Goal: Information Seeking & Learning: Learn about a topic

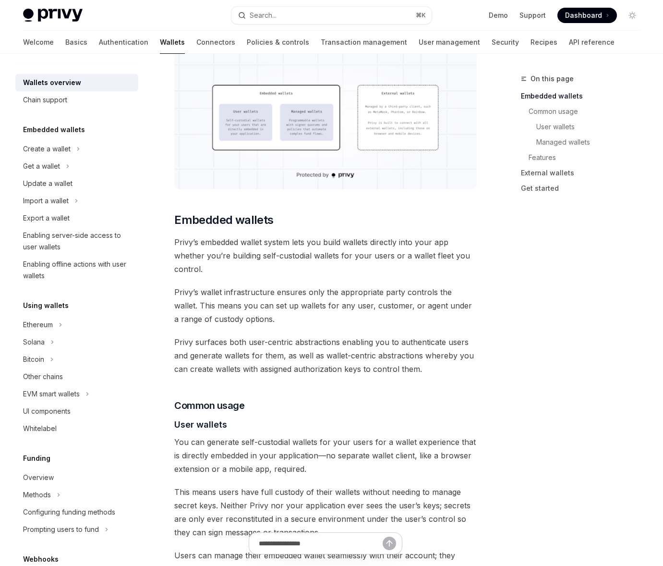
scroll to position [357, 0]
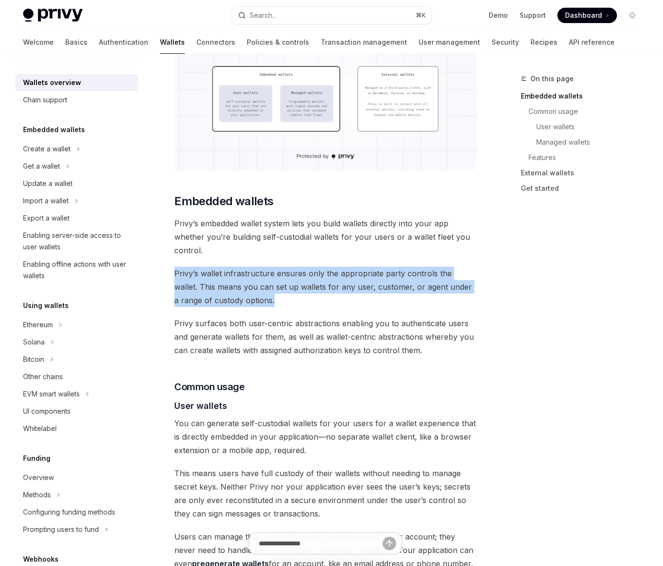
drag, startPoint x: 175, startPoint y: 272, endPoint x: 343, endPoint y: 304, distance: 171.2
click at [343, 304] on span "Privy’s wallet infrastructure ensures only the appropriate party controls the w…" at bounding box center [325, 287] width 303 height 40
drag, startPoint x: 173, startPoint y: 271, endPoint x: 281, endPoint y: 300, distance: 111.3
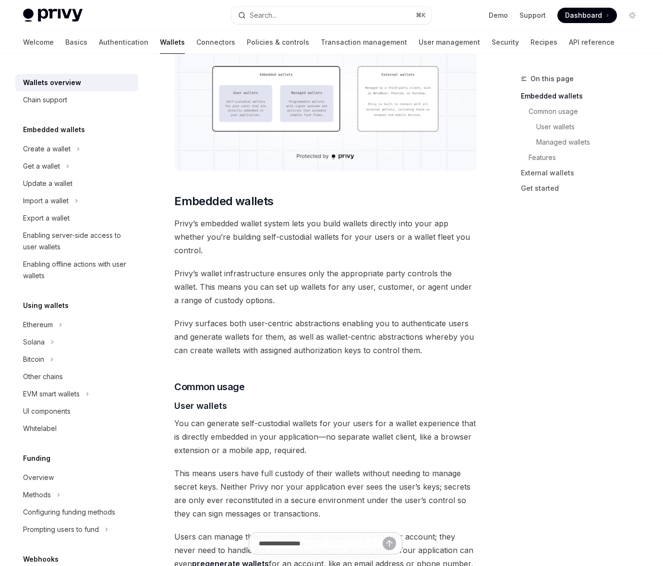
click at [281, 300] on span "Privy’s wallet infrastructure ensures only the appropriate party controls the w…" at bounding box center [325, 287] width 303 height 40
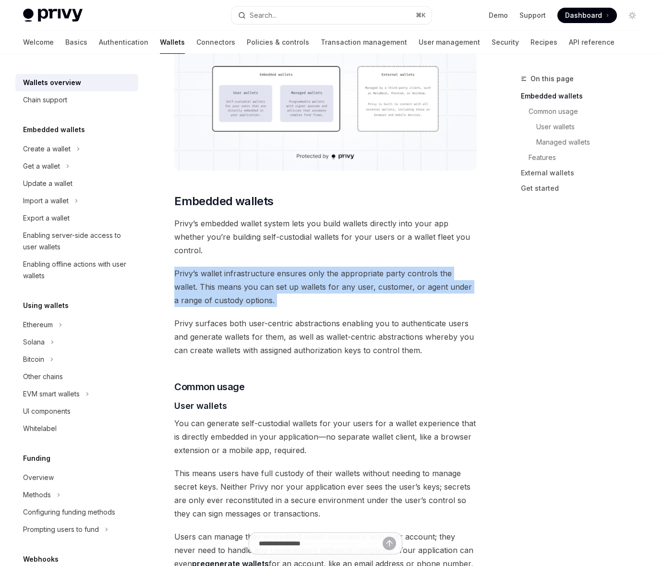
drag, startPoint x: 281, startPoint y: 300, endPoint x: 180, endPoint y: 270, distance: 106.0
click at [180, 270] on span "Privy’s wallet infrastructure ensures only the appropriate party controls the w…" at bounding box center [325, 287] width 303 height 40
click at [176, 269] on span "Privy’s wallet infrastructure ensures only the appropriate party controls the w…" at bounding box center [325, 287] width 303 height 40
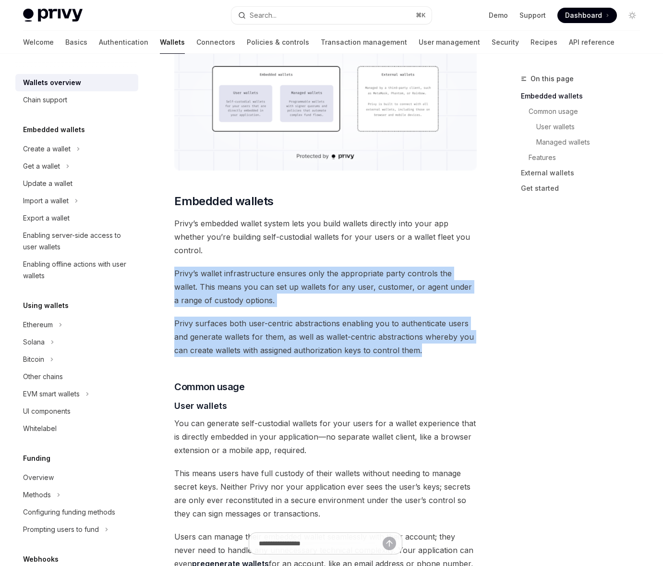
drag, startPoint x: 170, startPoint y: 269, endPoint x: 451, endPoint y: 355, distance: 294.0
click at [451, 355] on span "Privy surfaces both user-centric abstractions enabling you to authenticate user…" at bounding box center [325, 337] width 303 height 40
drag, startPoint x: 451, startPoint y: 355, endPoint x: 188, endPoint y: 267, distance: 277.2
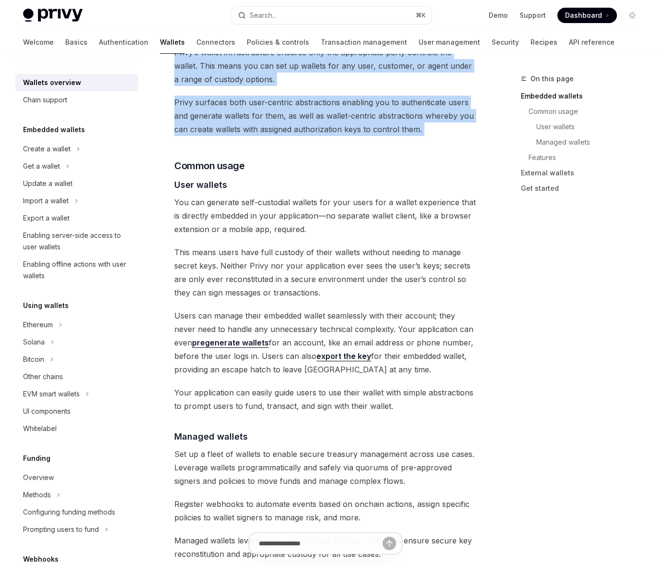
scroll to position [585, 0]
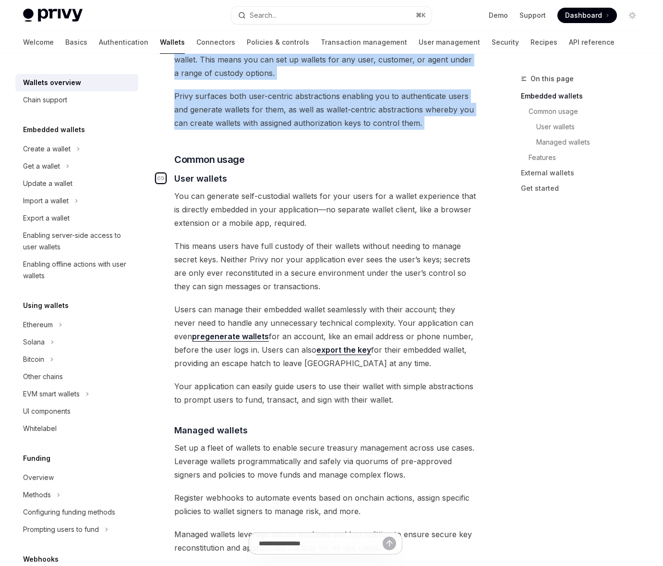
click at [162, 177] on icon "Navigate to header" at bounding box center [161, 178] width 7 height 6
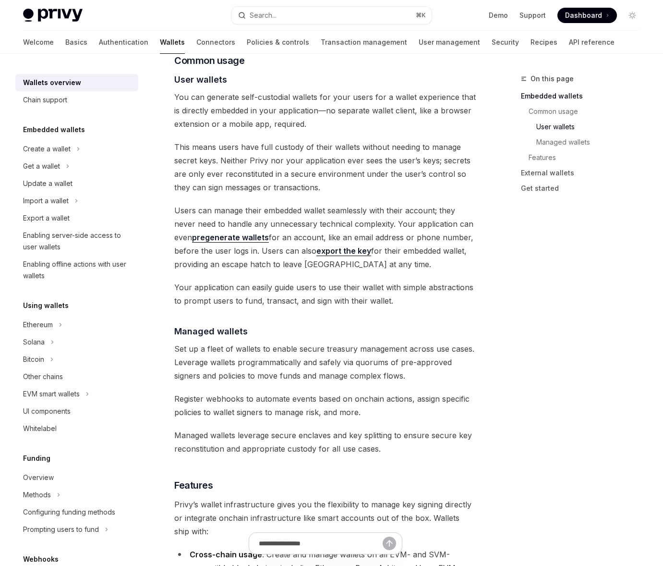
scroll to position [387, 0]
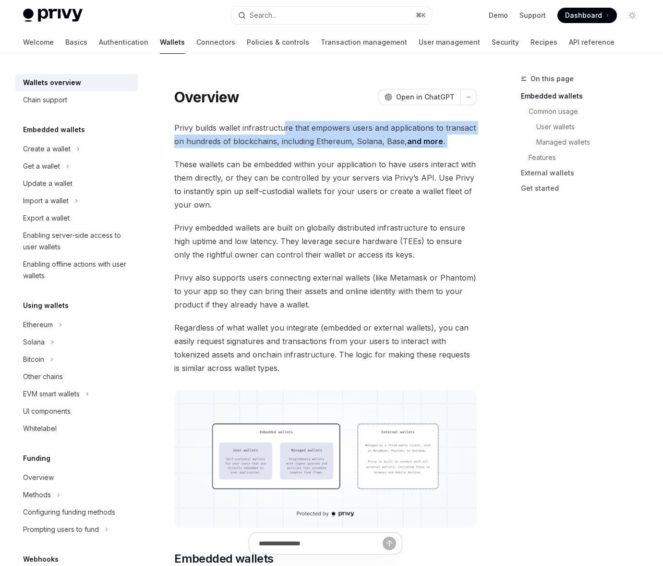
drag, startPoint x: 283, startPoint y: 130, endPoint x: 360, endPoint y: 152, distance: 80.1
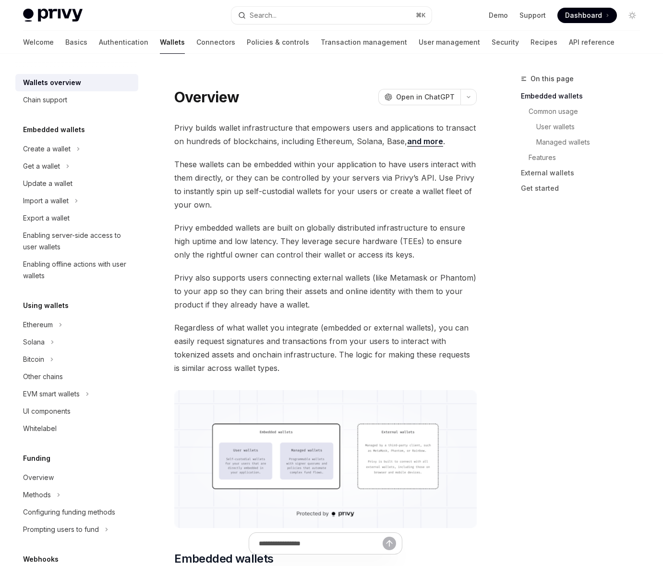
drag, startPoint x: 345, startPoint y: 165, endPoint x: 316, endPoint y: 166, distance: 29.8
click at [316, 166] on span "These wallets can be embedded within your application to have users interact wi…" at bounding box center [325, 185] width 303 height 54
drag, startPoint x: 316, startPoint y: 166, endPoint x: 308, endPoint y: 165, distance: 7.7
click at [315, 166] on span "These wallets can be embedded within your application to have users interact wi…" at bounding box center [325, 185] width 303 height 54
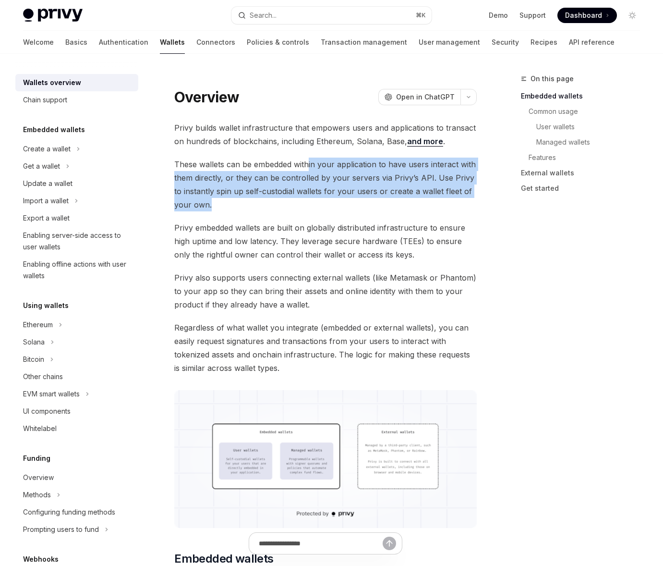
drag, startPoint x: 308, startPoint y: 165, endPoint x: 277, endPoint y: 206, distance: 51.4
click at [277, 206] on span "These wallets can be embedded within your application to have users interact wi…" at bounding box center [325, 185] width 303 height 54
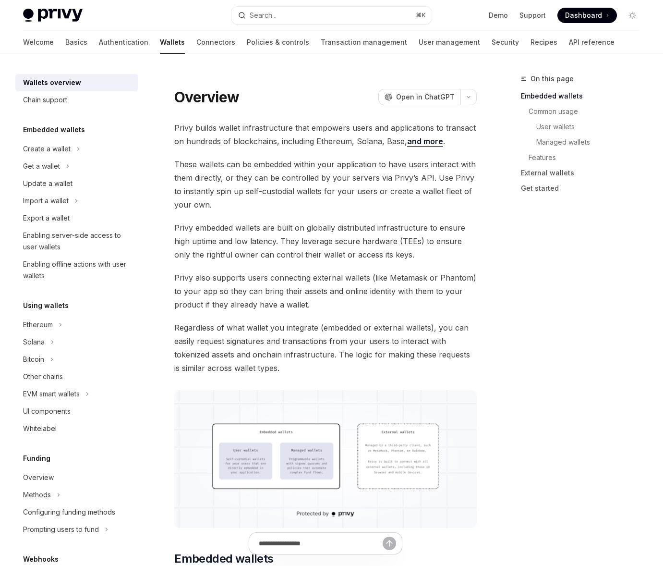
click at [277, 206] on span "These wallets can be embedded within your application to have users interact wi…" at bounding box center [325, 185] width 303 height 54
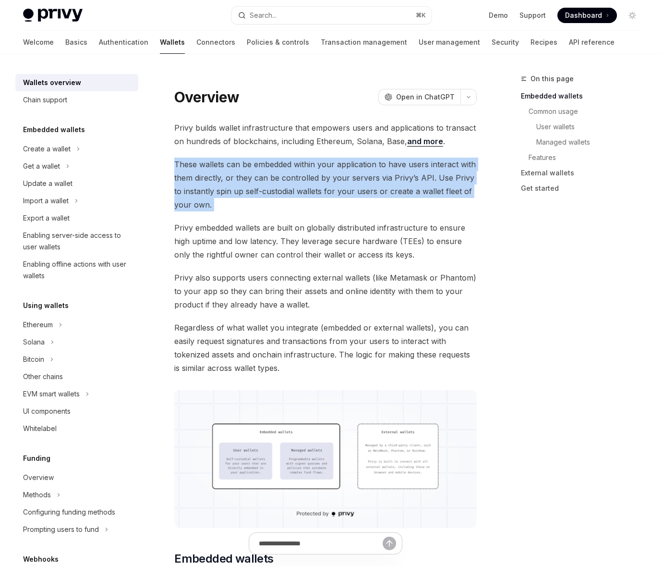
drag, startPoint x: 277, startPoint y: 206, endPoint x: 183, endPoint y: 158, distance: 105.7
click at [183, 158] on span "These wallets can be embedded within your application to have users interact wi…" at bounding box center [325, 185] width 303 height 54
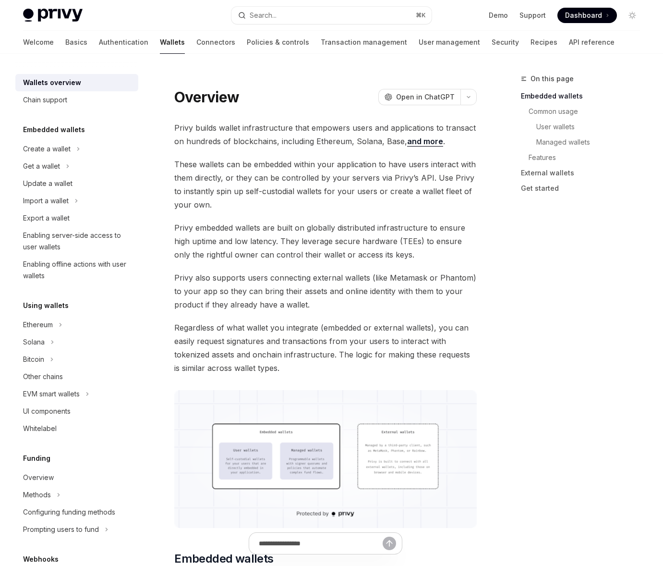
click at [183, 158] on span "These wallets can be embedded within your application to have users interact wi…" at bounding box center [325, 185] width 303 height 54
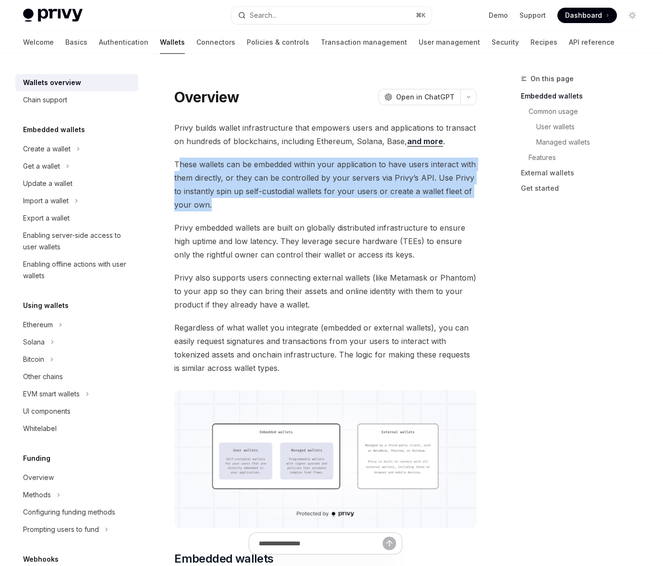
drag, startPoint x: 179, startPoint y: 159, endPoint x: 371, endPoint y: 208, distance: 198.9
click at [371, 208] on span "These wallets can be embedded within your application to have users interact wi…" at bounding box center [325, 185] width 303 height 54
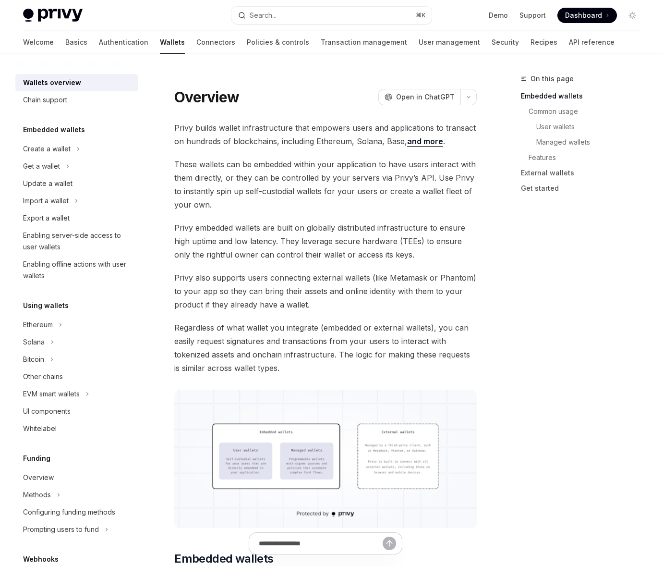
drag, startPoint x: 371, startPoint y: 208, endPoint x: 359, endPoint y: 208, distance: 12.0
click at [359, 208] on span "These wallets can be embedded within your application to have users interact wi…" at bounding box center [325, 185] width 303 height 54
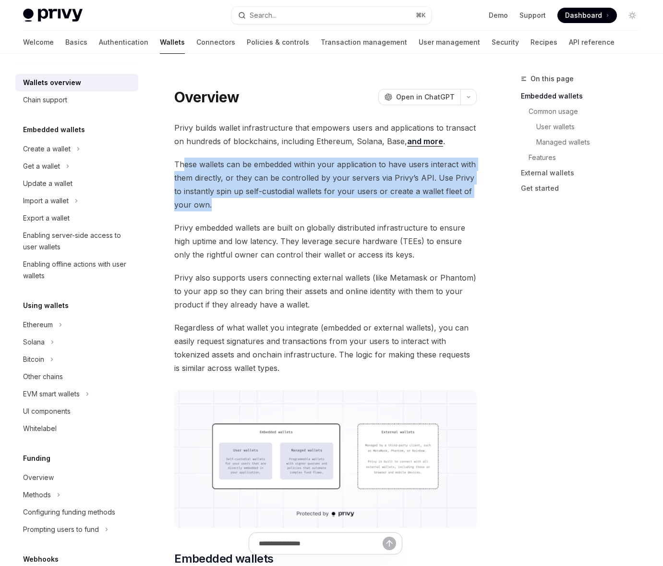
drag, startPoint x: 358, startPoint y: 207, endPoint x: 181, endPoint y: 164, distance: 182.5
click at [182, 164] on span "These wallets can be embedded within your application to have users interact wi…" at bounding box center [325, 185] width 303 height 54
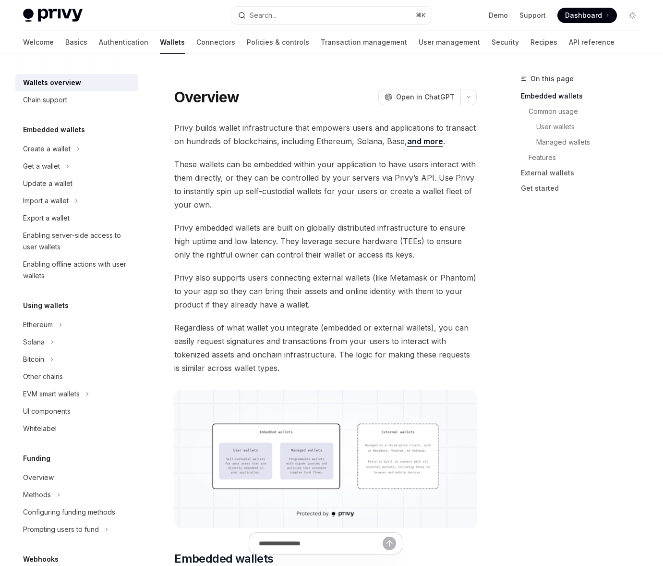
click at [181, 164] on span "These wallets can be embedded within your application to have users interact wi…" at bounding box center [325, 185] width 303 height 54
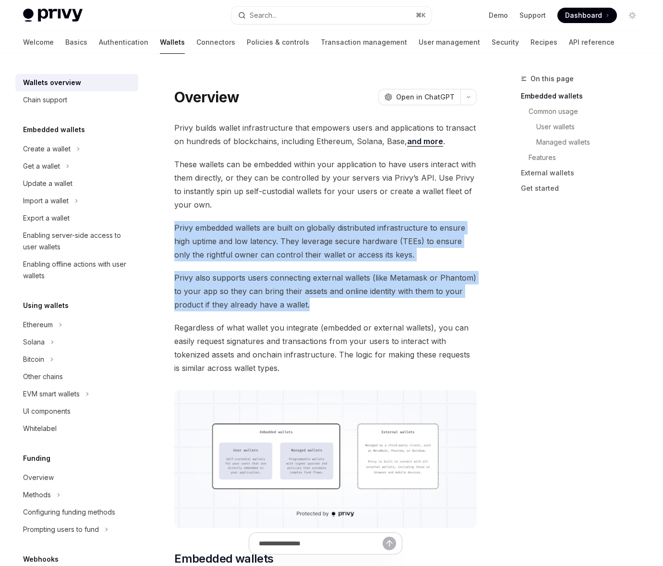
drag, startPoint x: 172, startPoint y: 220, endPoint x: 361, endPoint y: 305, distance: 207.7
click at [361, 305] on span "Privy also supports users connecting external wallets (like Metamask or Phantom…" at bounding box center [325, 291] width 303 height 40
drag, startPoint x: 359, startPoint y: 305, endPoint x: 187, endPoint y: 232, distance: 187.3
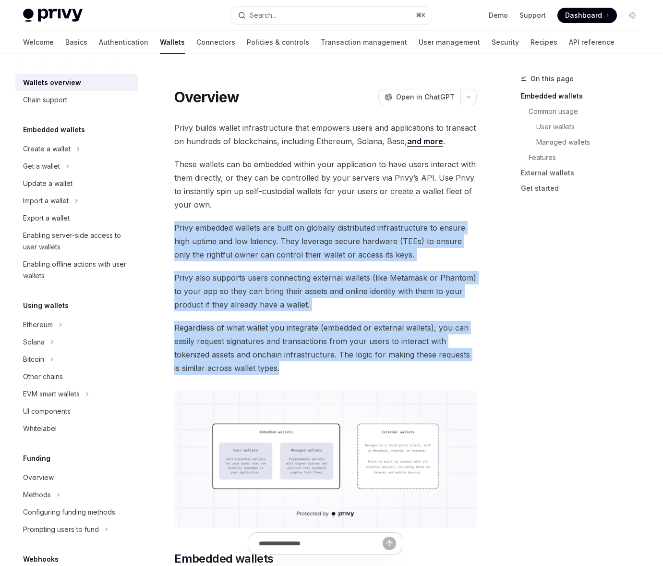
drag, startPoint x: 170, startPoint y: 225, endPoint x: 311, endPoint y: 371, distance: 203.1
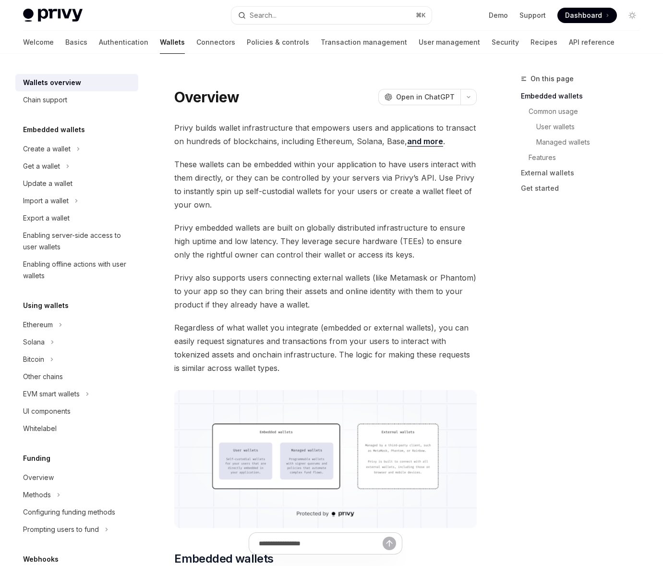
click at [311, 371] on span "Regardless of what wallet you integrate (embedded or external wallets), you can…" at bounding box center [325, 348] width 303 height 54
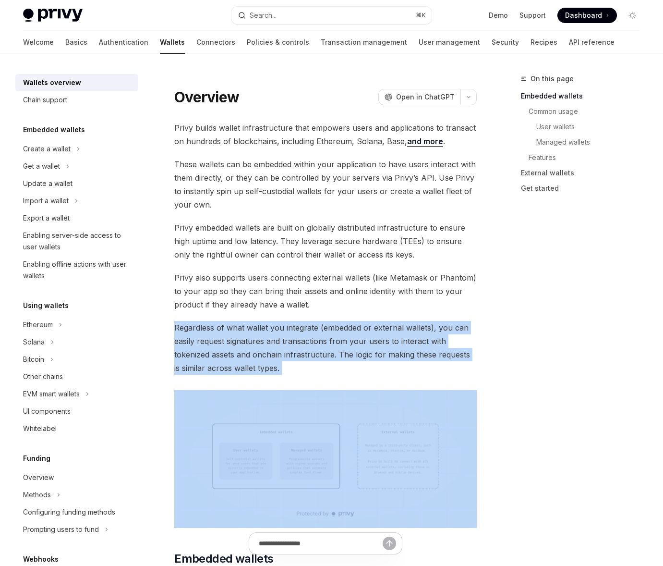
drag, startPoint x: 311, startPoint y: 370, endPoint x: 178, endPoint y: 327, distance: 140.5
click at [179, 327] on span "Regardless of what wallet you integrate (embedded or external wallets), you can…" at bounding box center [325, 348] width 303 height 54
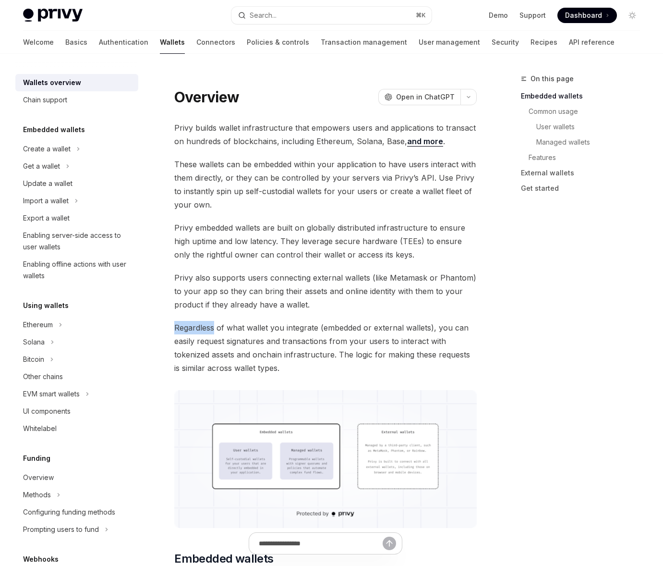
click at [176, 327] on span "Regardless of what wallet you integrate (embedded or external wallets), you can…" at bounding box center [325, 348] width 303 height 54
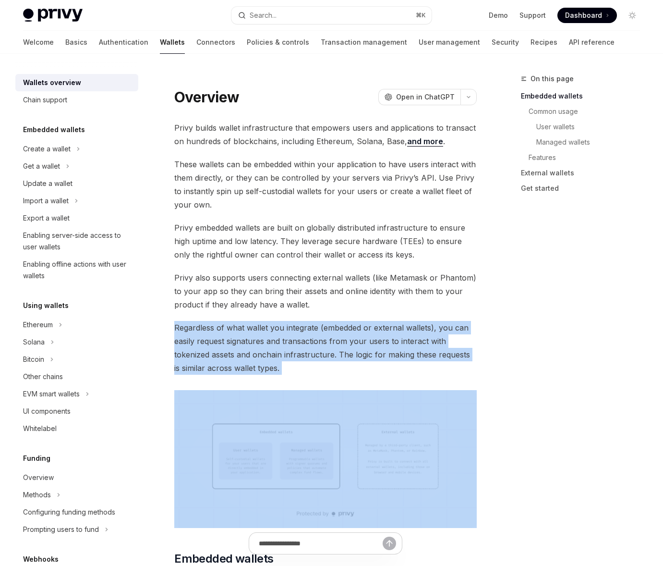
drag, startPoint x: 175, startPoint y: 328, endPoint x: 305, endPoint y: 368, distance: 135.8
click at [304, 368] on span "Regardless of what wallet you integrate (embedded or external wallets), you can…" at bounding box center [325, 348] width 303 height 54
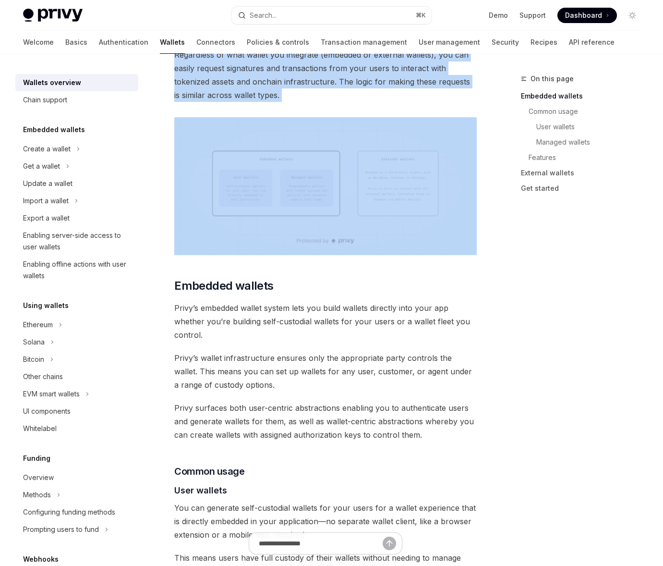
scroll to position [292, 0]
